Goal: Task Accomplishment & Management: Complete application form

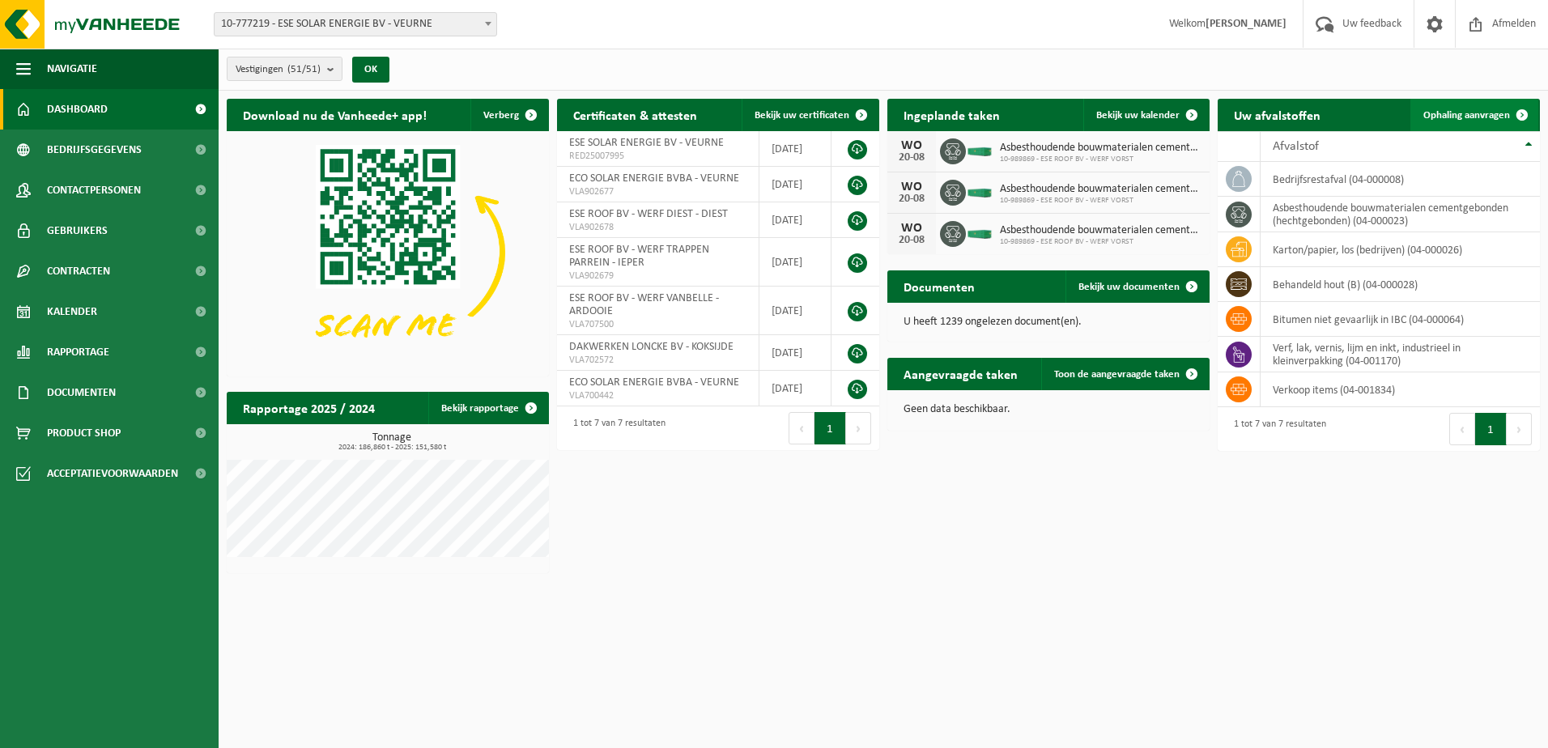
click at [1468, 110] on span "Ophaling aanvragen" at bounding box center [1466, 115] width 87 height 11
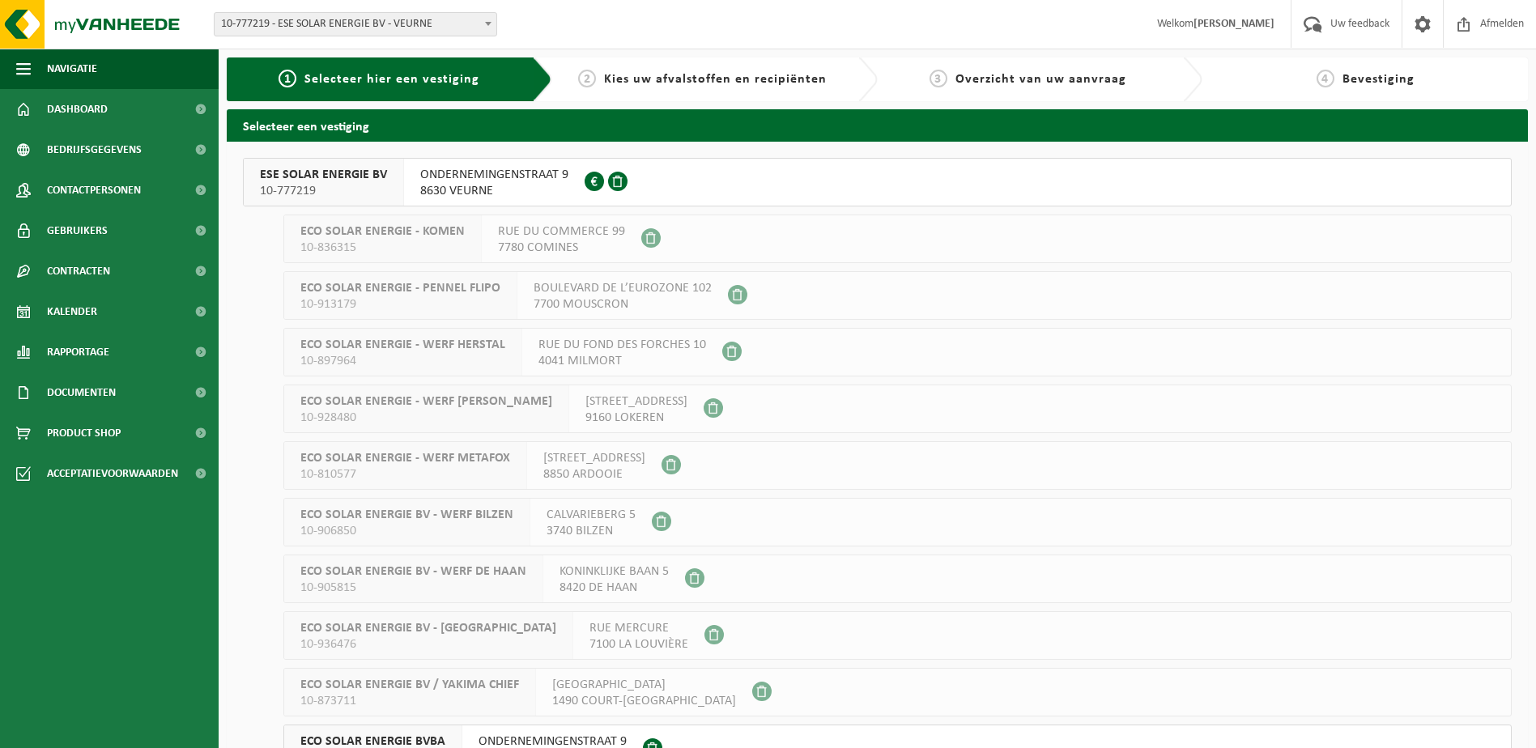
click at [589, 733] on span "ONDERNEMINGENSTRAAT 9" at bounding box center [552, 741] width 148 height 16
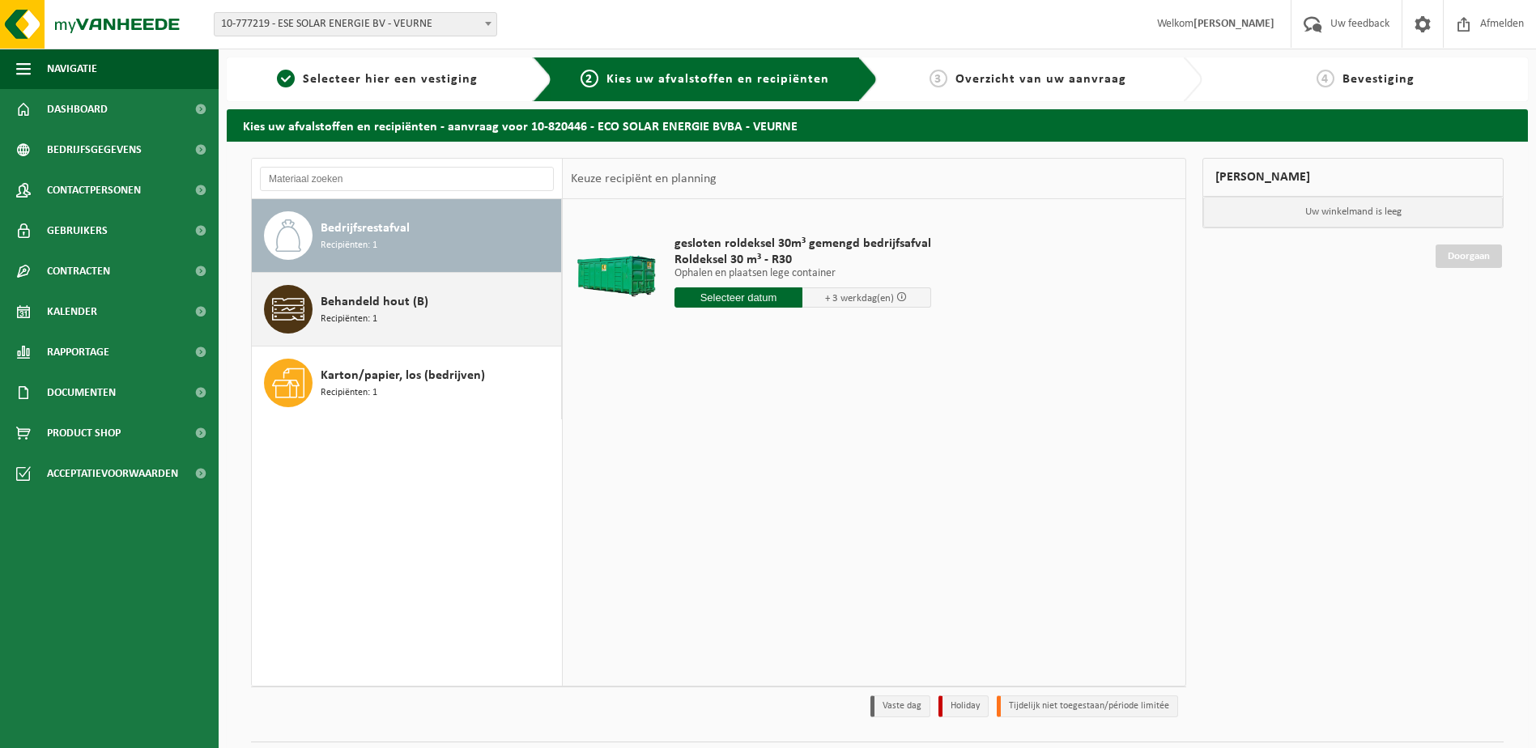
click at [345, 312] on span "Recipiënten: 1" at bounding box center [349, 319] width 57 height 15
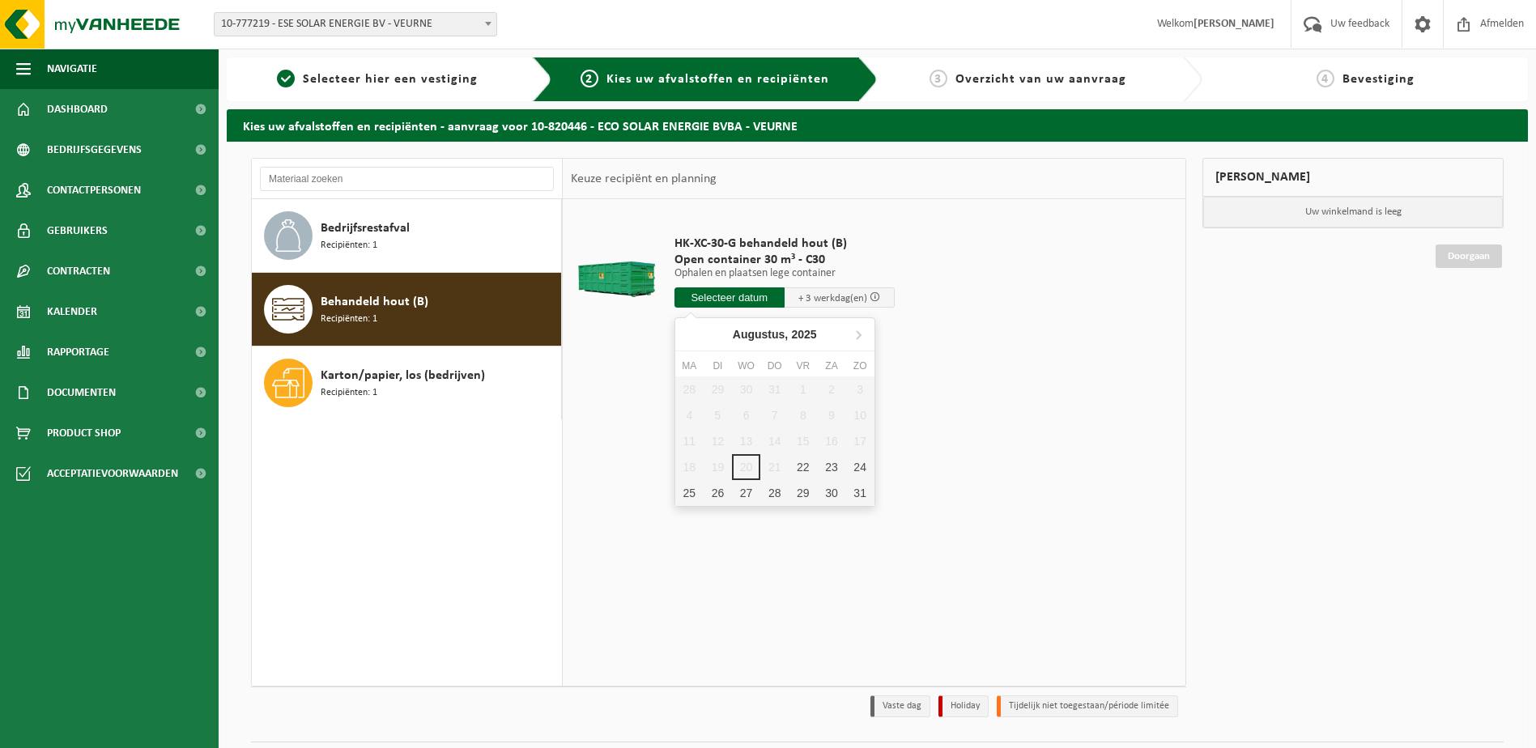
click at [733, 295] on input "text" at bounding box center [729, 297] width 110 height 20
click at [801, 464] on div "22" at bounding box center [802, 467] width 28 height 26
type input "Van 2025-08-22"
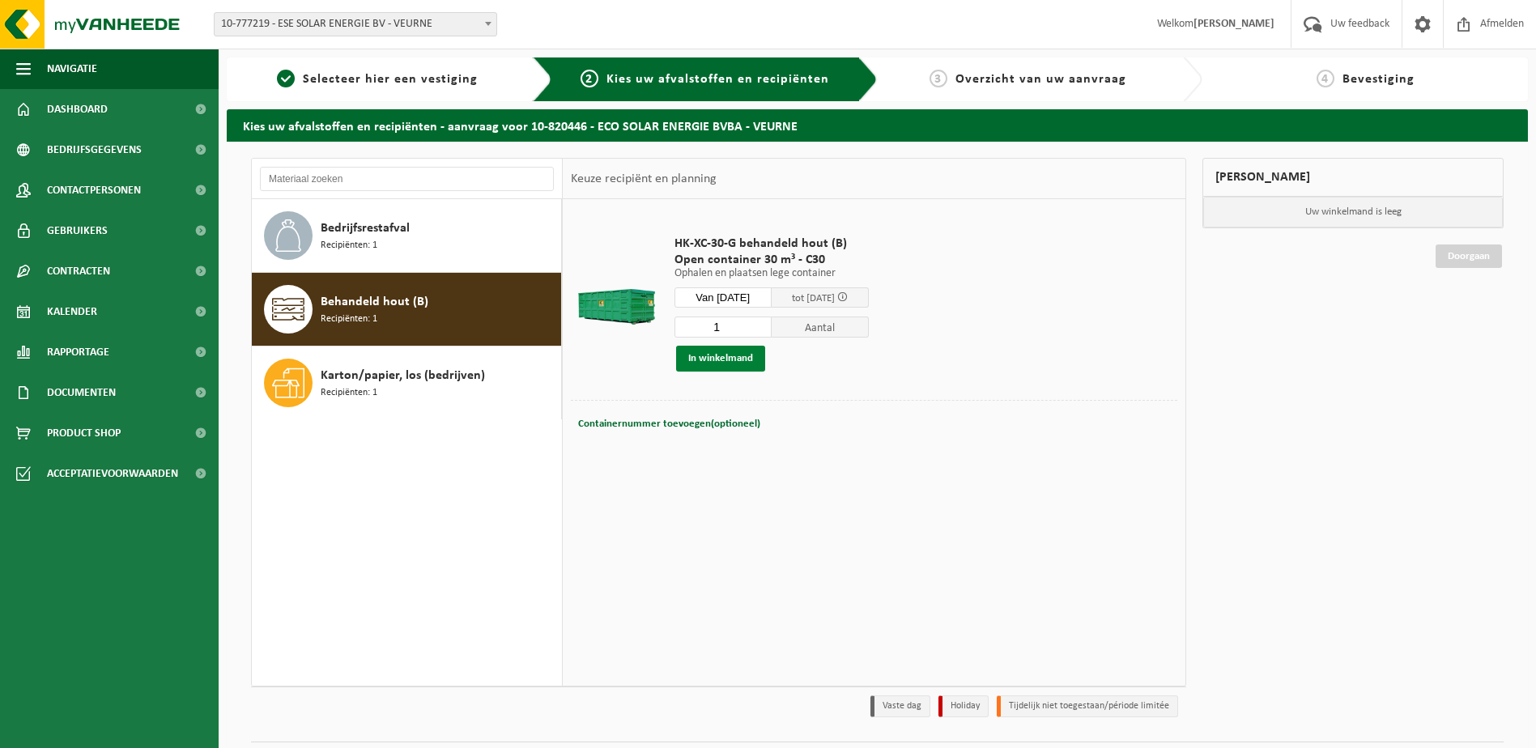
click at [708, 355] on button "In winkelmand" at bounding box center [720, 359] width 89 height 26
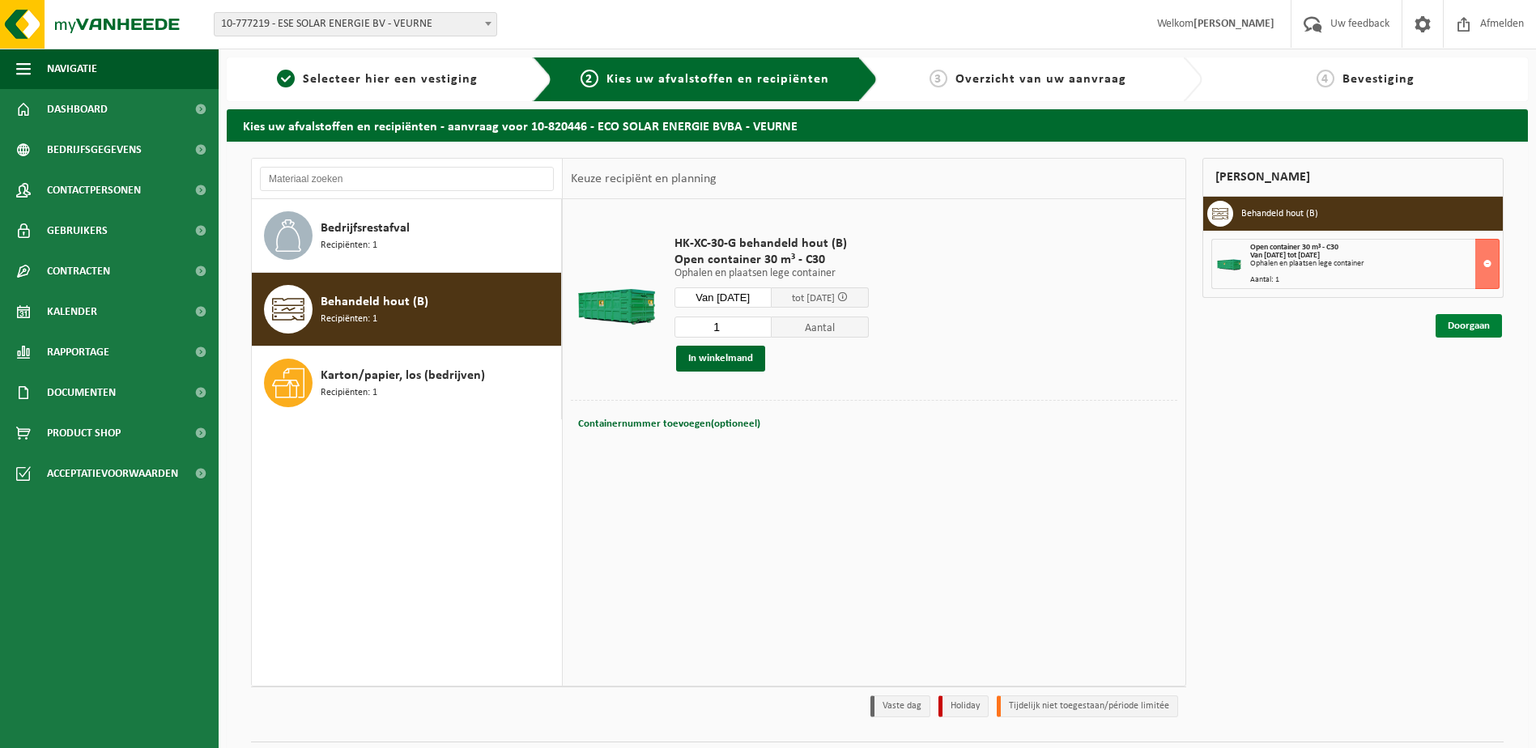
click at [1460, 323] on link "Doorgaan" at bounding box center [1468, 325] width 66 height 23
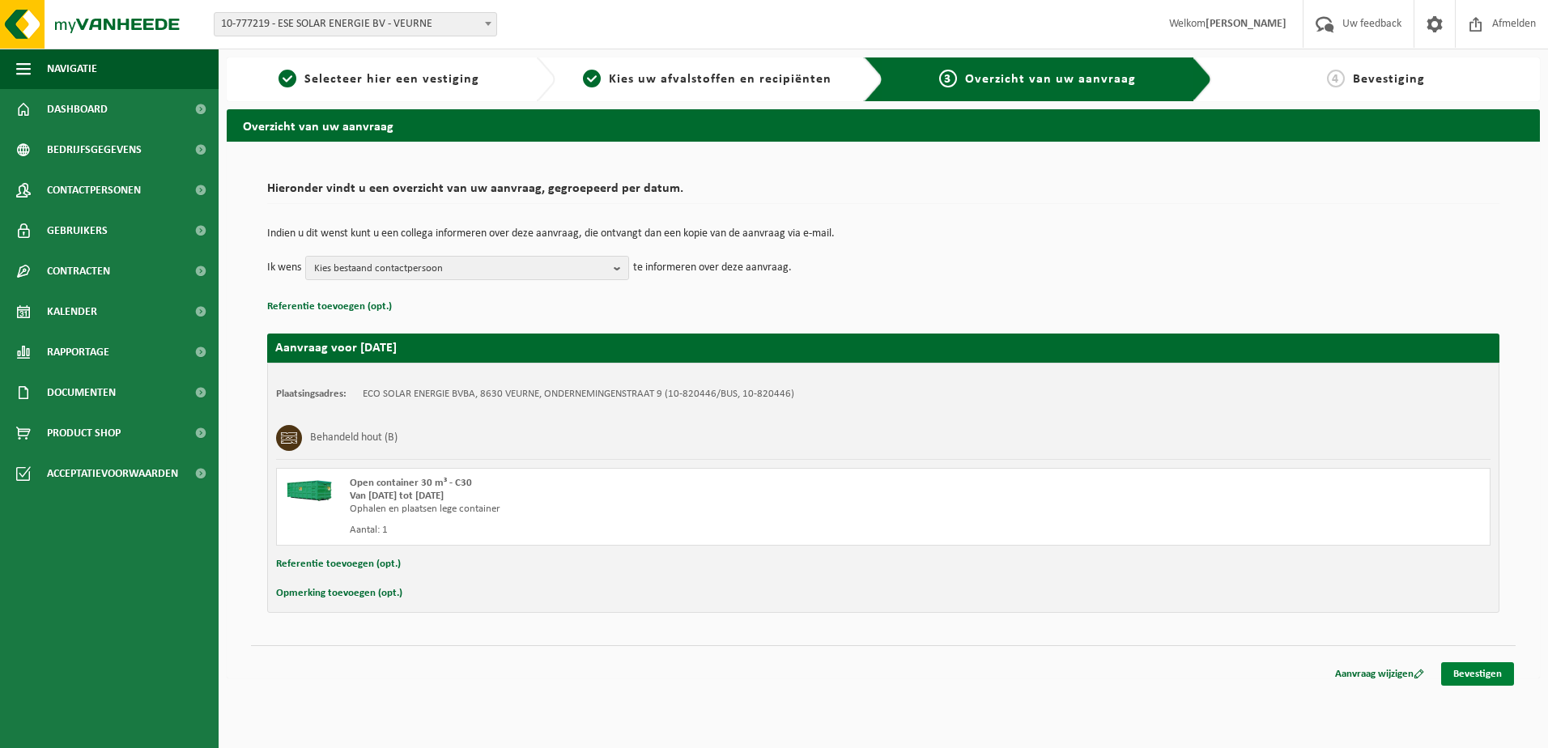
click at [1481, 669] on link "Bevestigen" at bounding box center [1477, 673] width 73 height 23
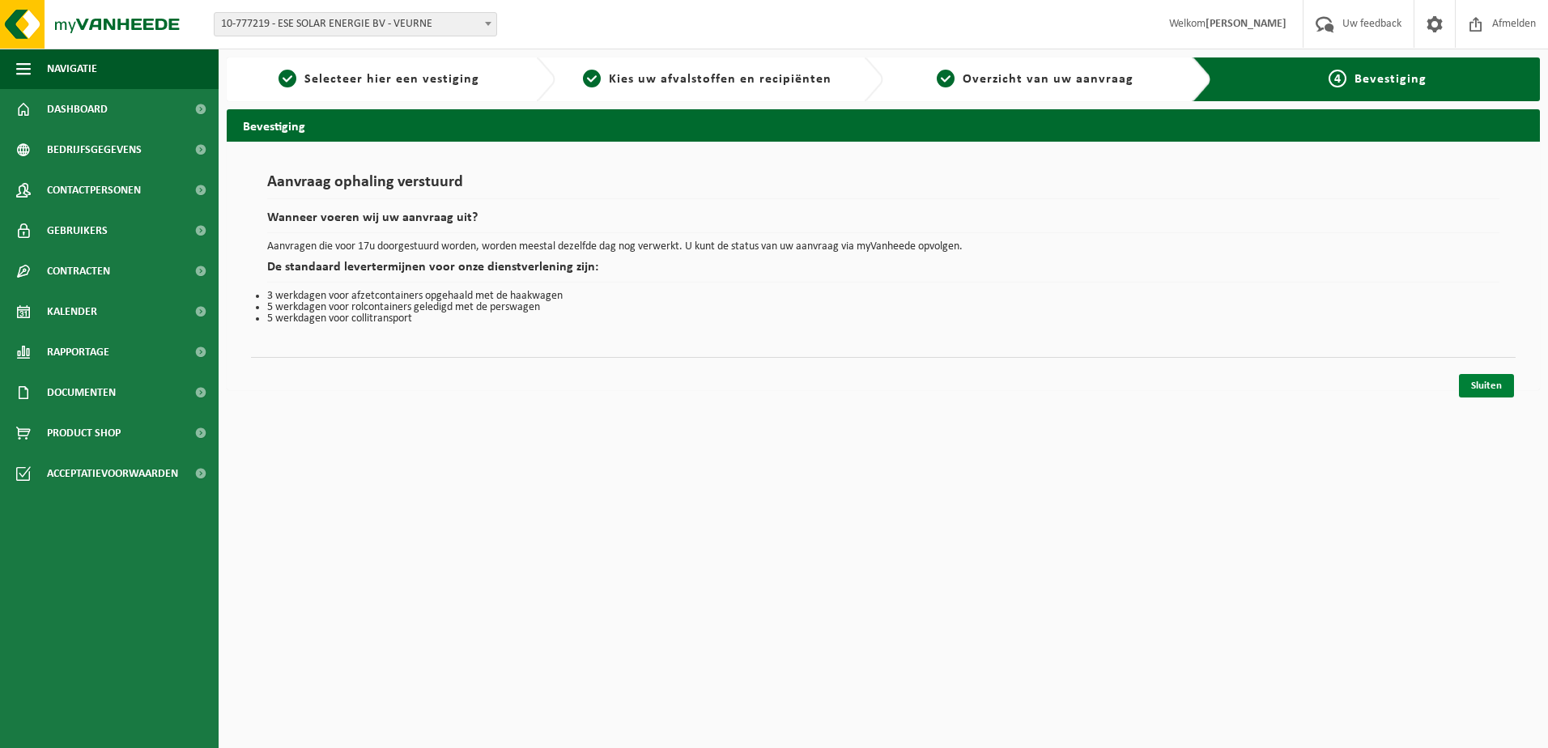
click at [1481, 389] on link "Sluiten" at bounding box center [1486, 385] width 55 height 23
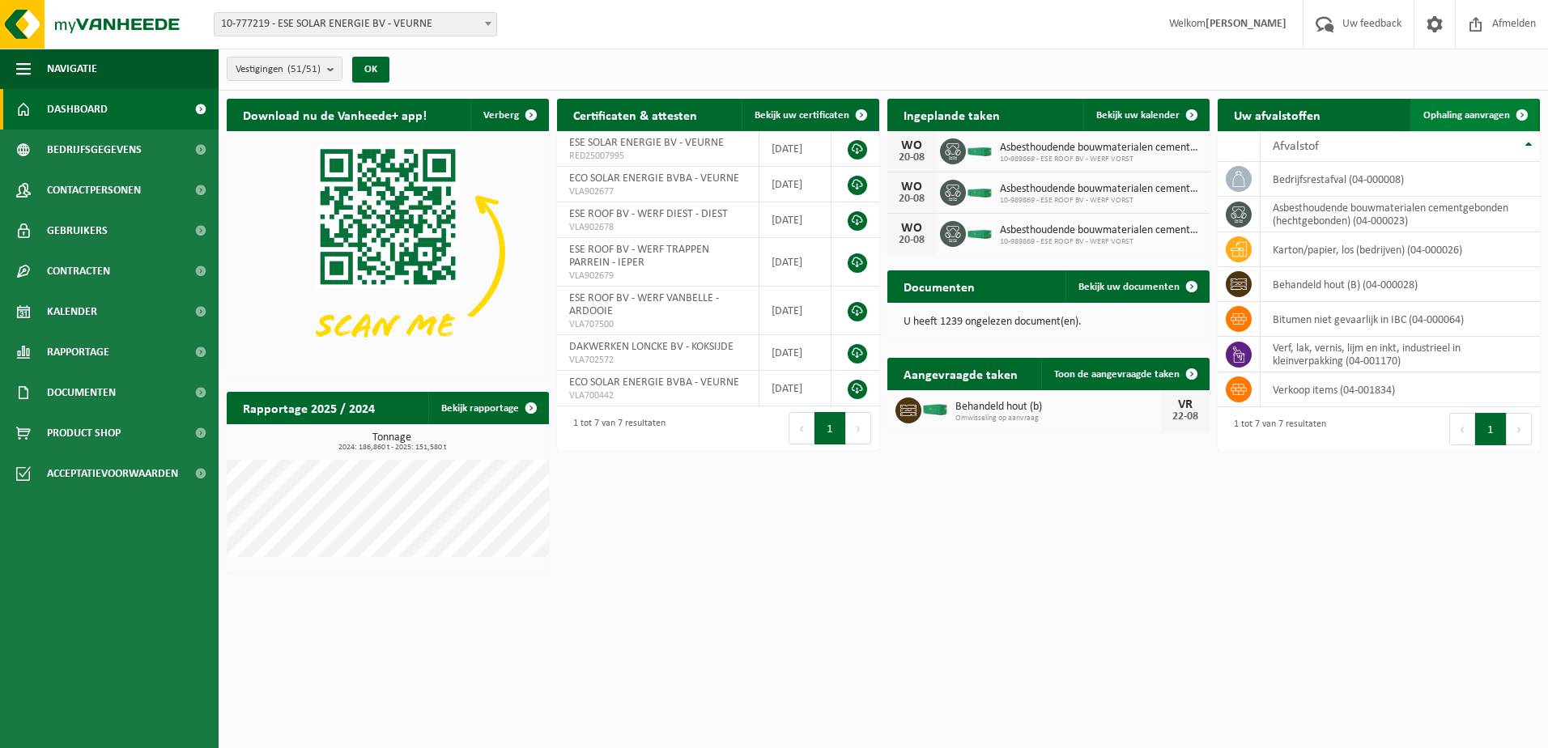
click at [1478, 111] on span "Ophaling aanvragen" at bounding box center [1466, 115] width 87 height 11
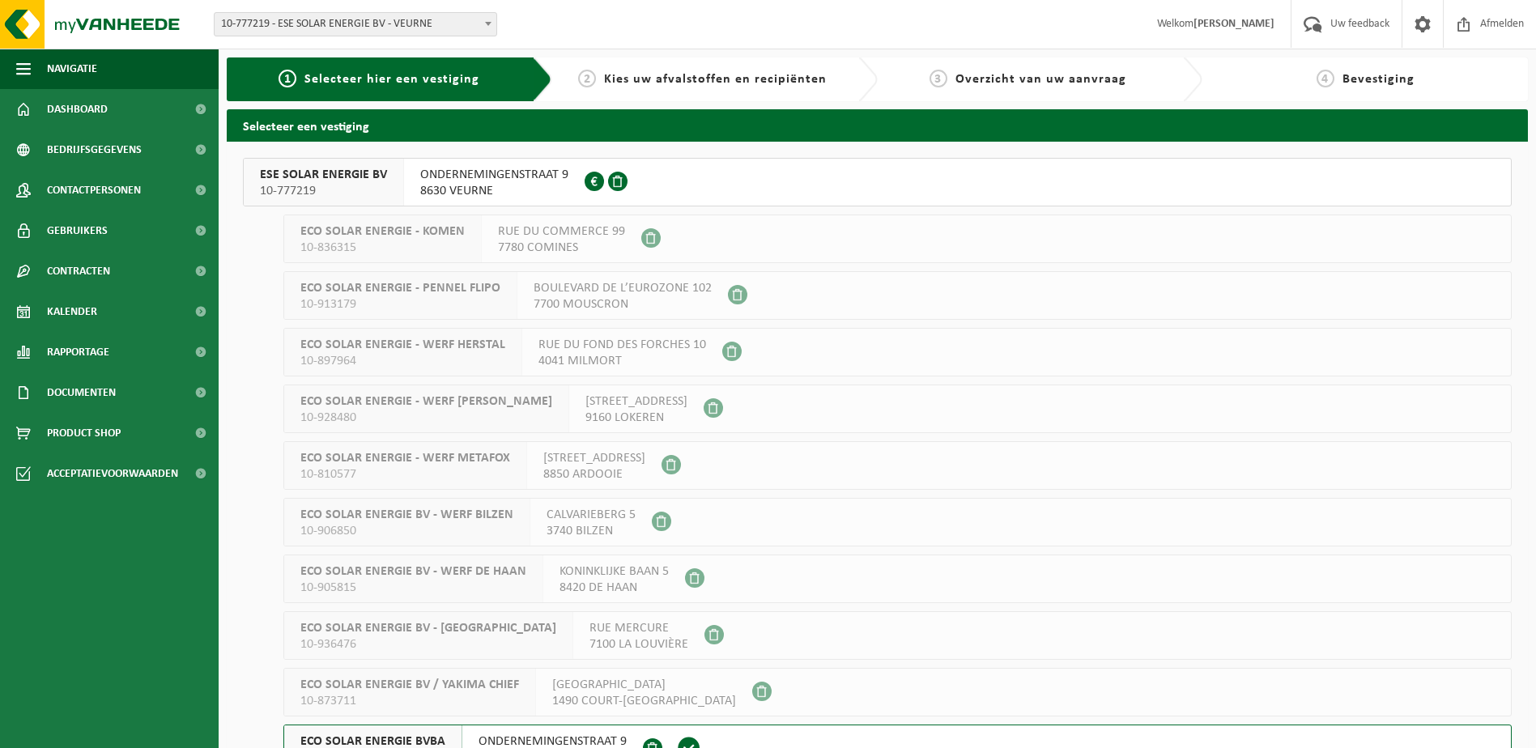
click at [557, 737] on span "ONDERNEMINGENSTRAAT 9" at bounding box center [552, 741] width 148 height 16
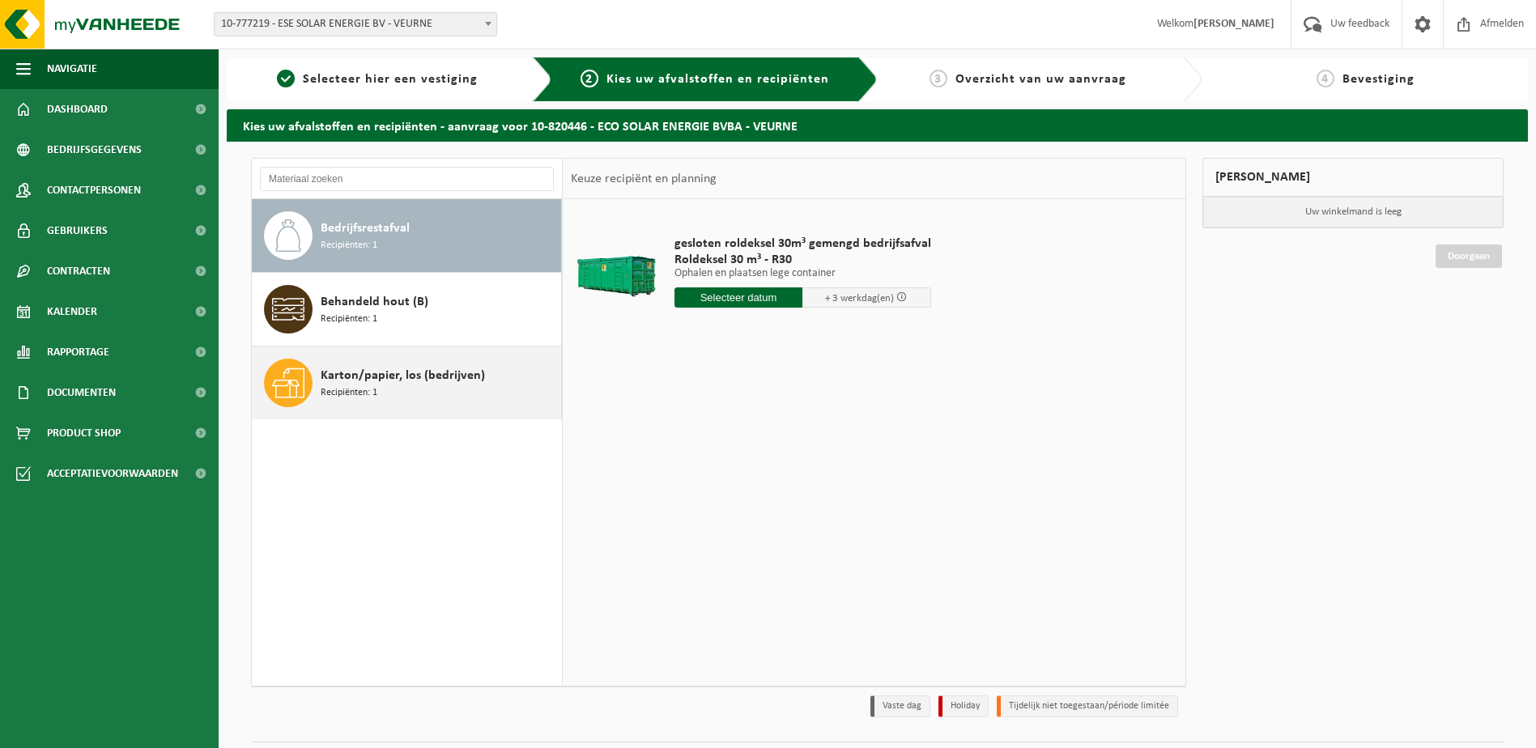
click at [361, 380] on span "Karton/papier, los (bedrijven)" at bounding box center [403, 375] width 164 height 19
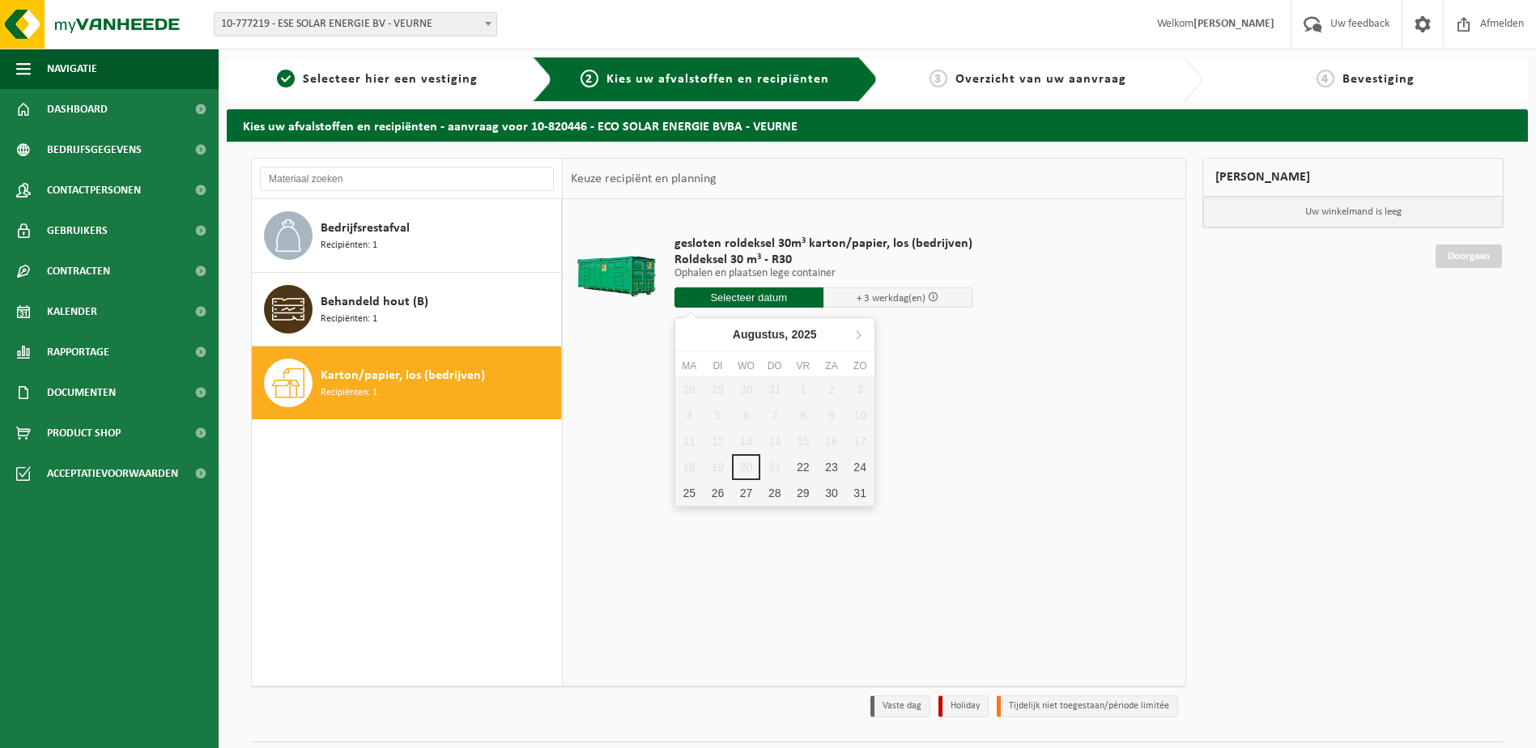
click at [750, 295] on input "text" at bounding box center [748, 297] width 149 height 20
click at [805, 467] on div "22" at bounding box center [802, 467] width 28 height 26
type input "Van [DATE]"
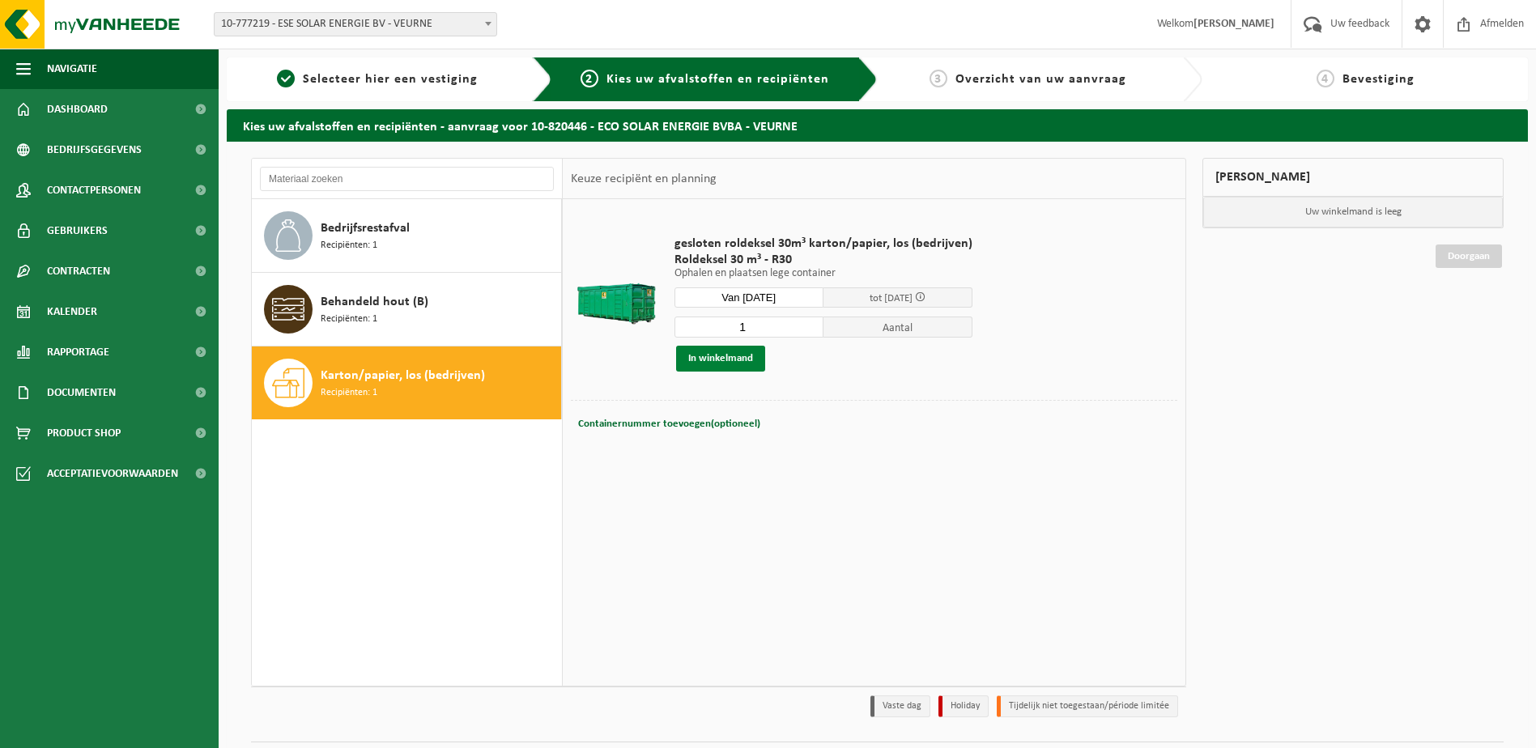
click at [721, 355] on button "In winkelmand" at bounding box center [720, 359] width 89 height 26
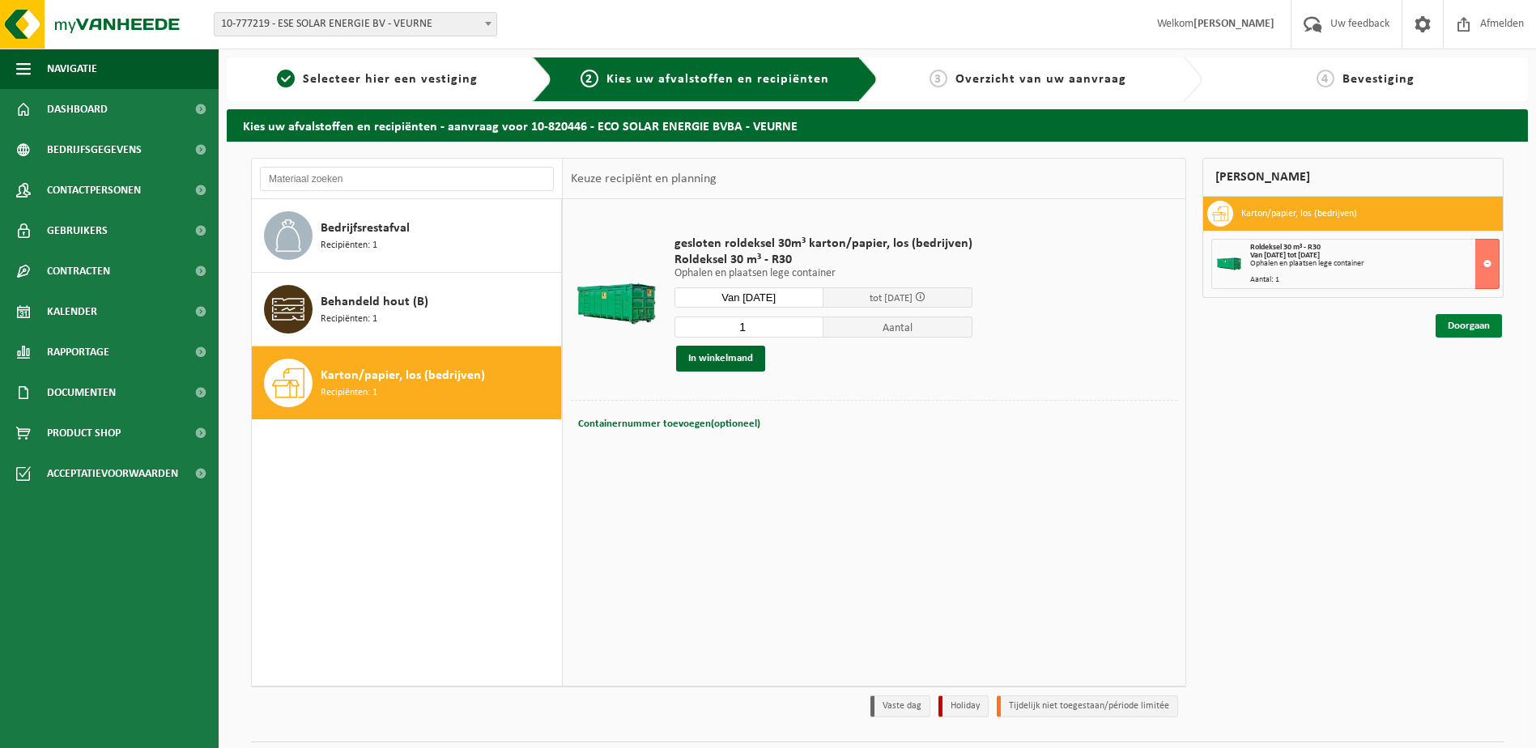
click at [1459, 323] on link "Doorgaan" at bounding box center [1468, 325] width 66 height 23
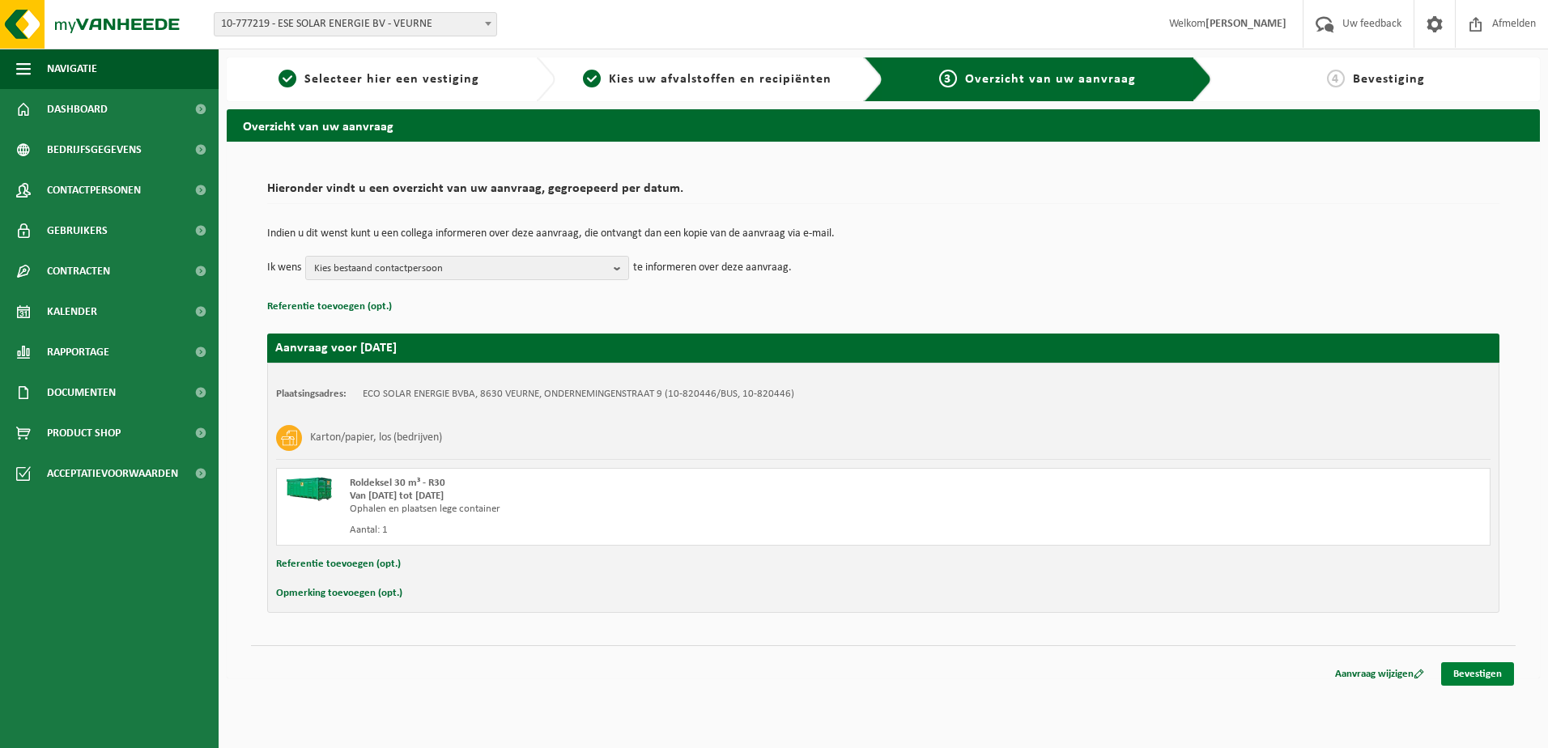
click at [1471, 672] on link "Bevestigen" at bounding box center [1477, 673] width 73 height 23
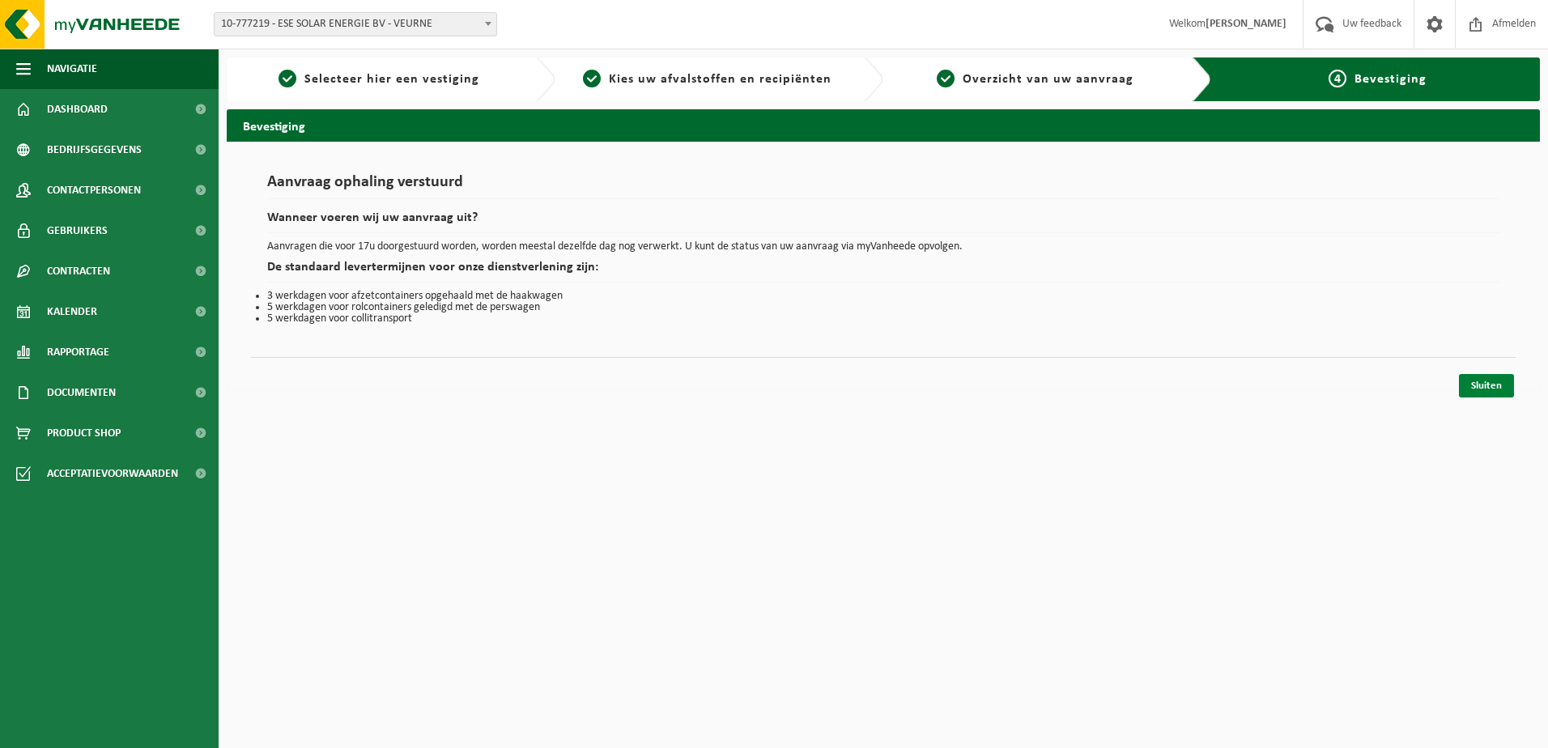
click at [1485, 380] on link "Sluiten" at bounding box center [1486, 385] width 55 height 23
